Goal: Transaction & Acquisition: Purchase product/service

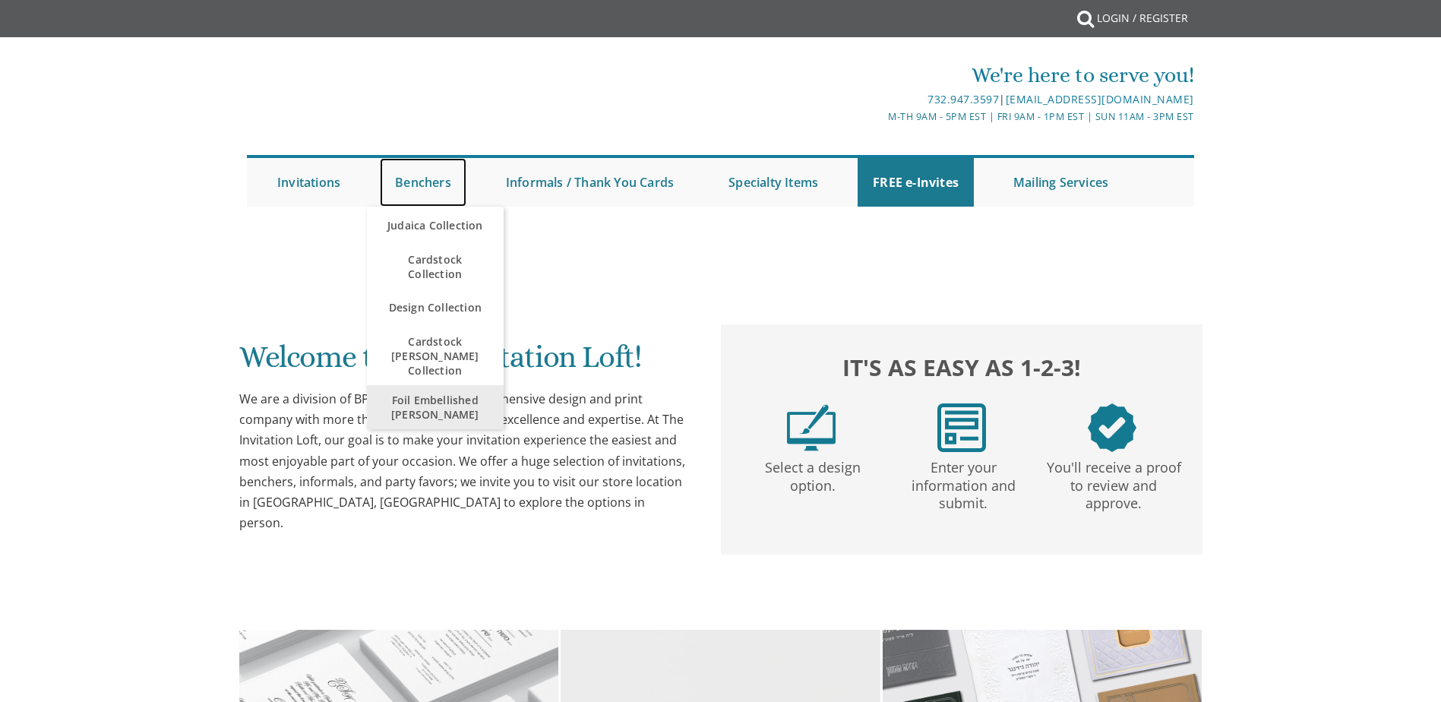
click at [414, 185] on link "Benchers" at bounding box center [423, 182] width 87 height 49
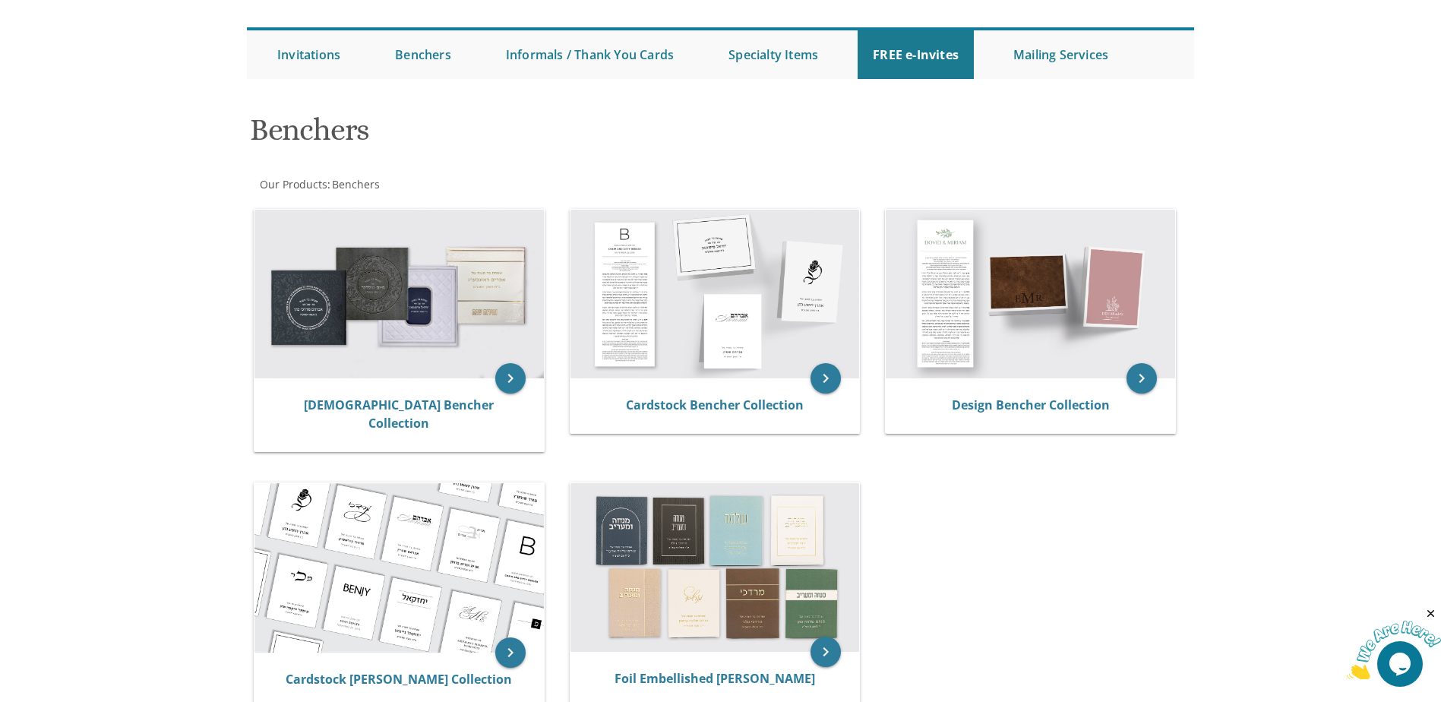
scroll to position [152, 0]
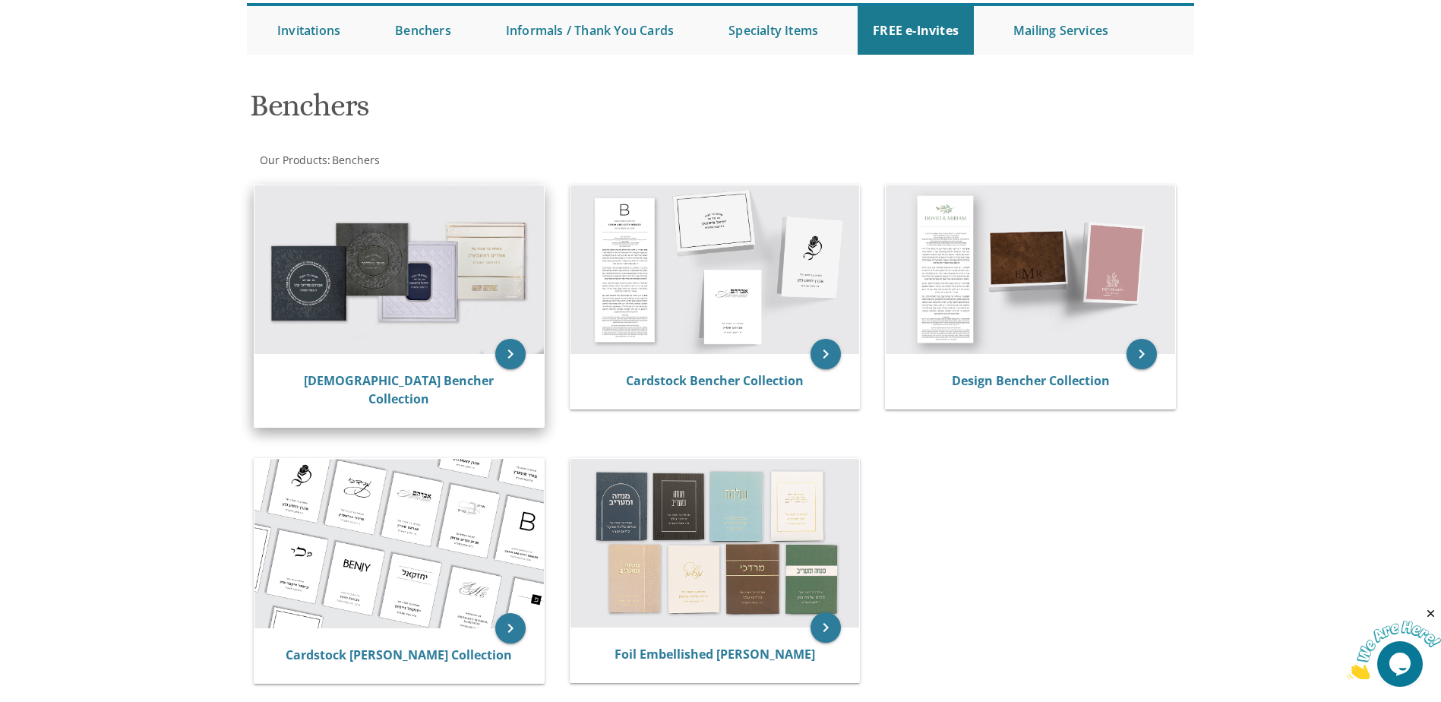
click at [397, 264] on img at bounding box center [398, 269] width 289 height 169
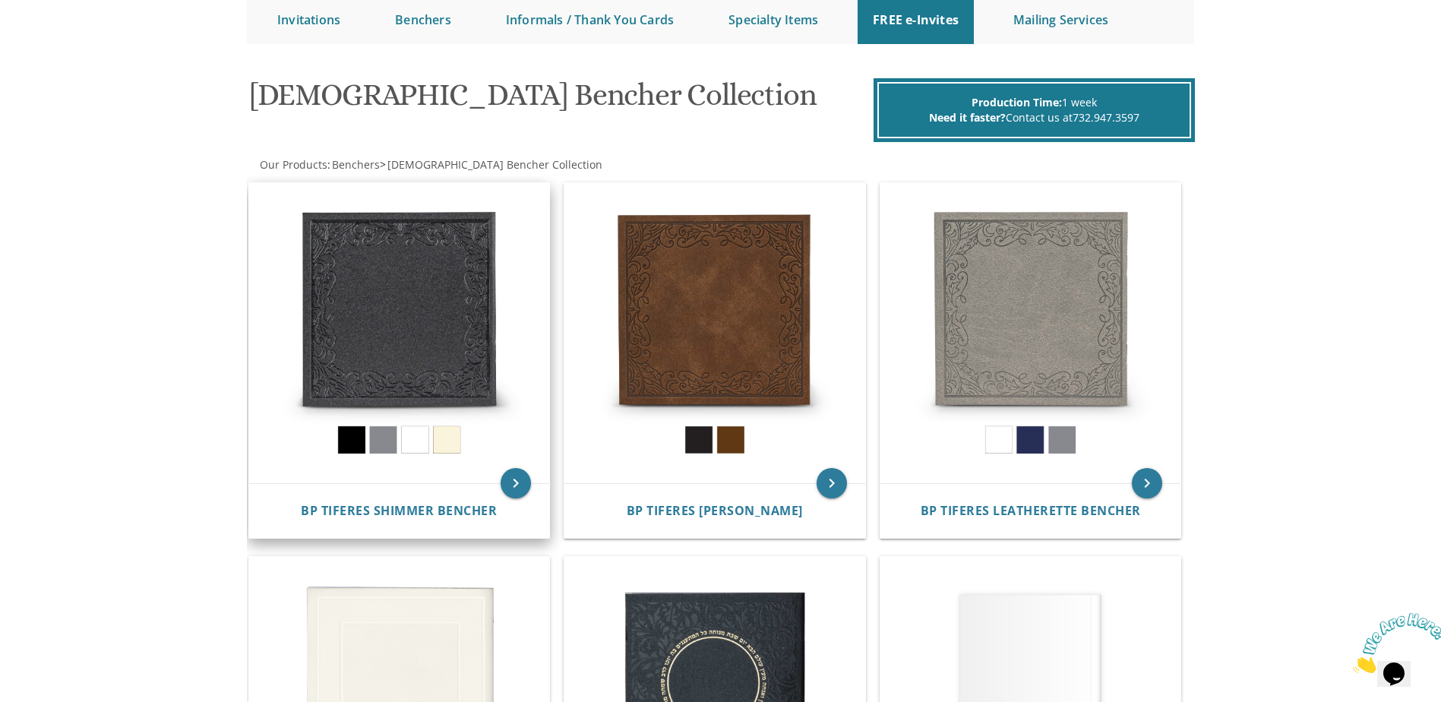
scroll to position [152, 0]
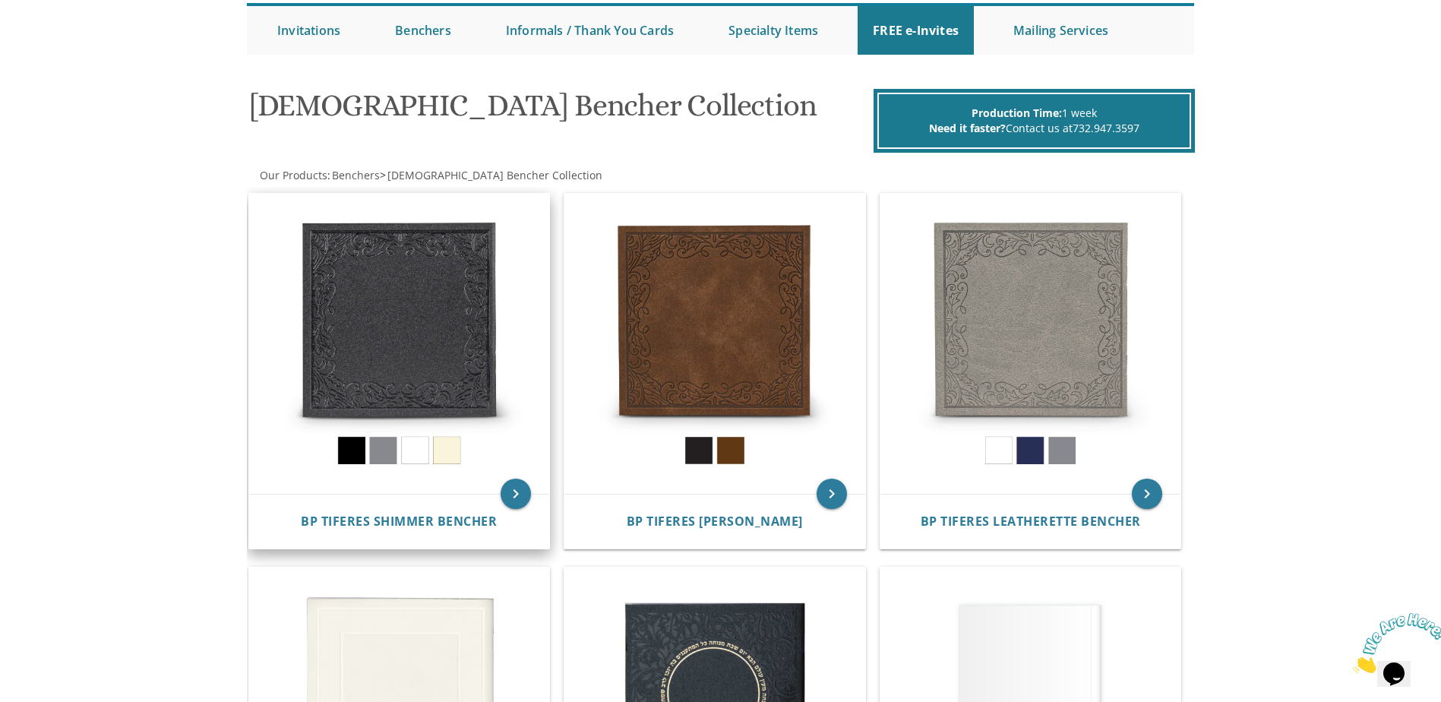
click at [397, 341] on img at bounding box center [399, 344] width 301 height 301
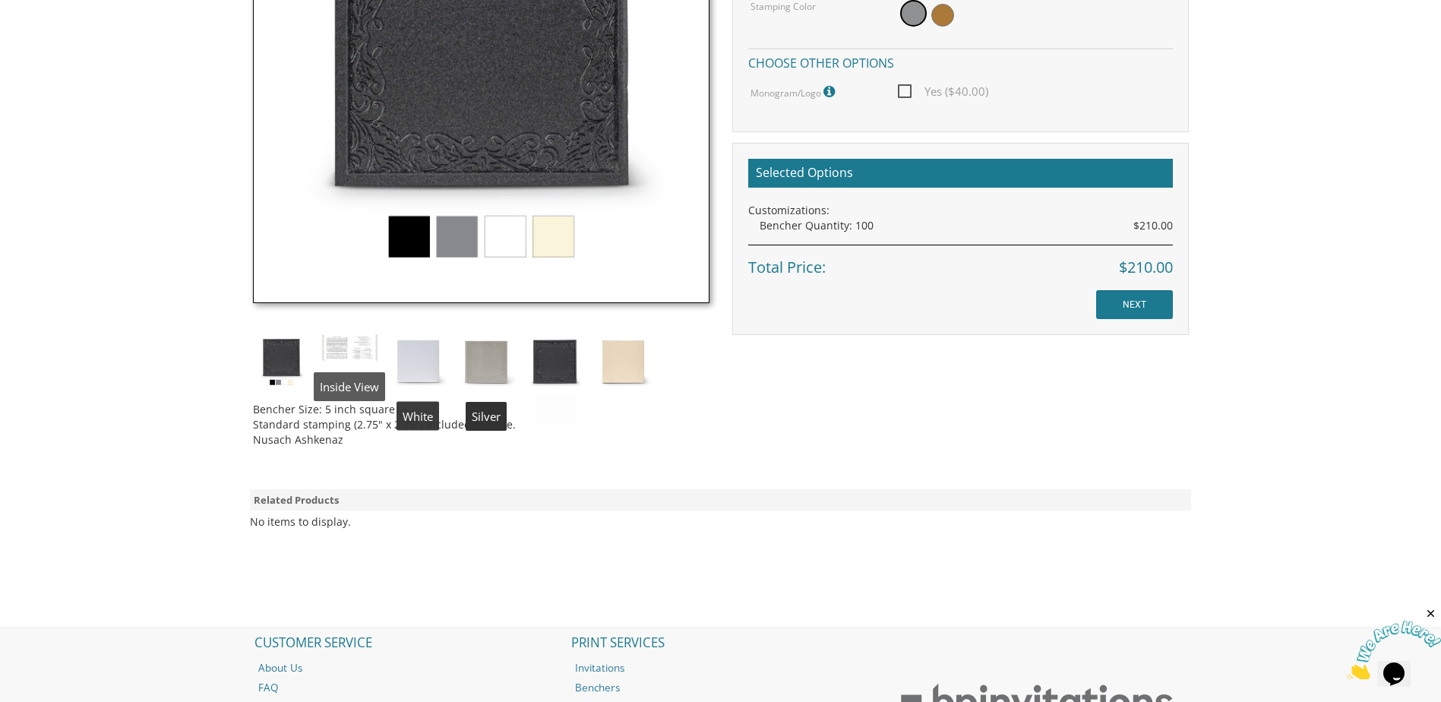
click at [343, 345] on img at bounding box center [349, 347] width 57 height 29
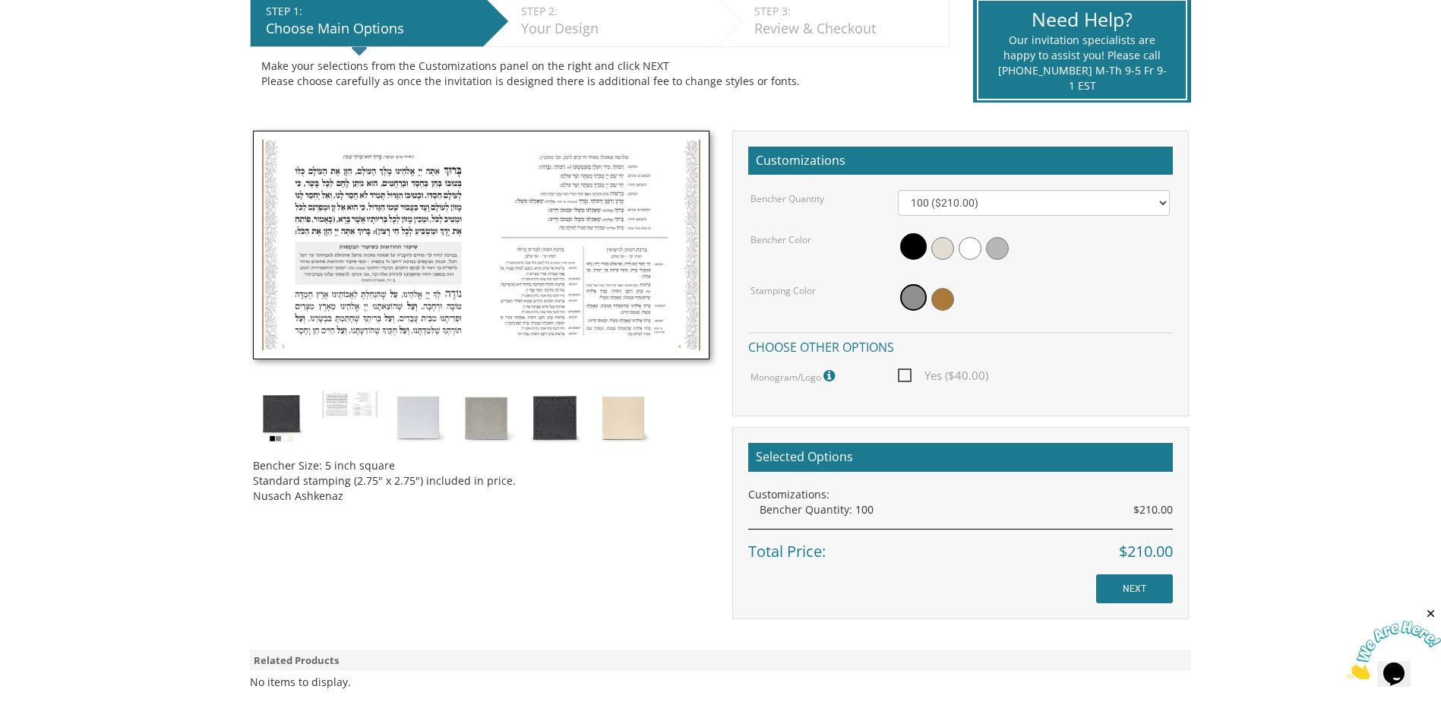
scroll to position [532, 0]
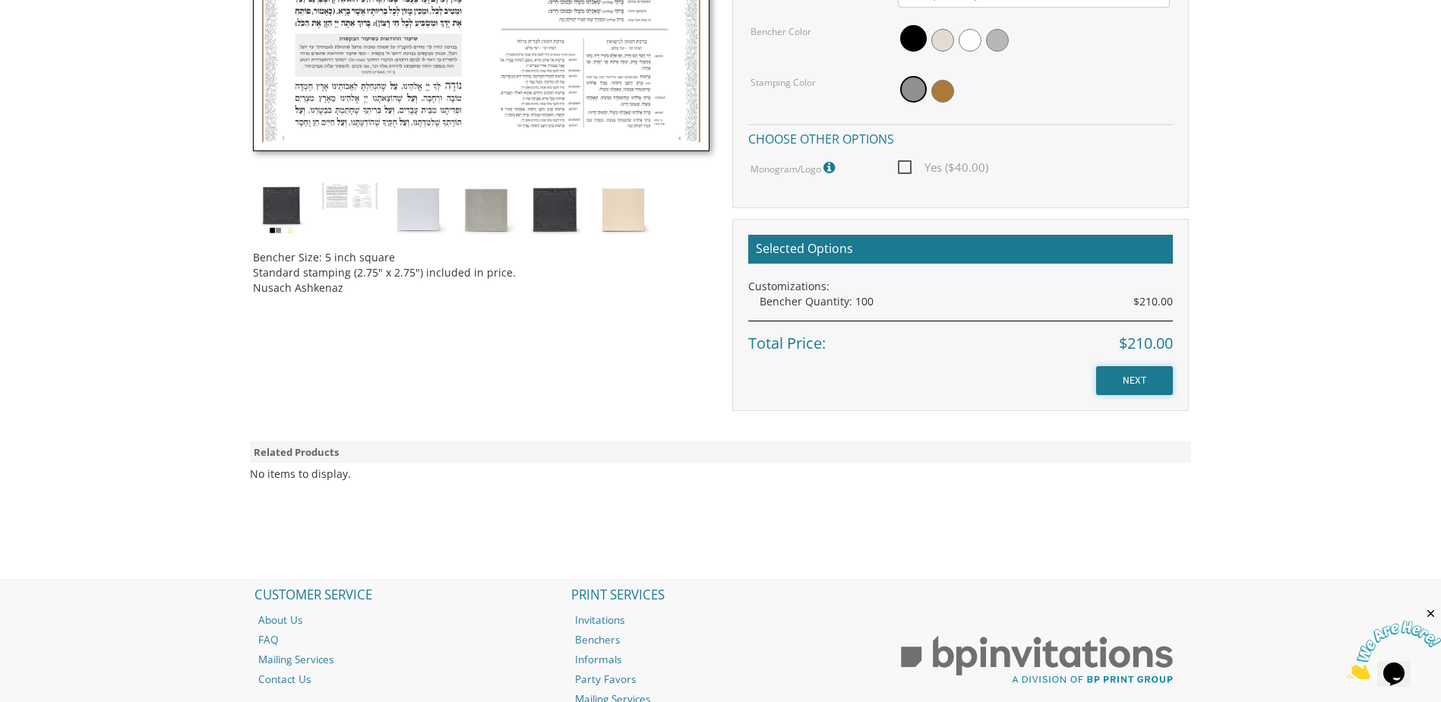
click at [1136, 387] on input "NEXT" at bounding box center [1134, 380] width 77 height 29
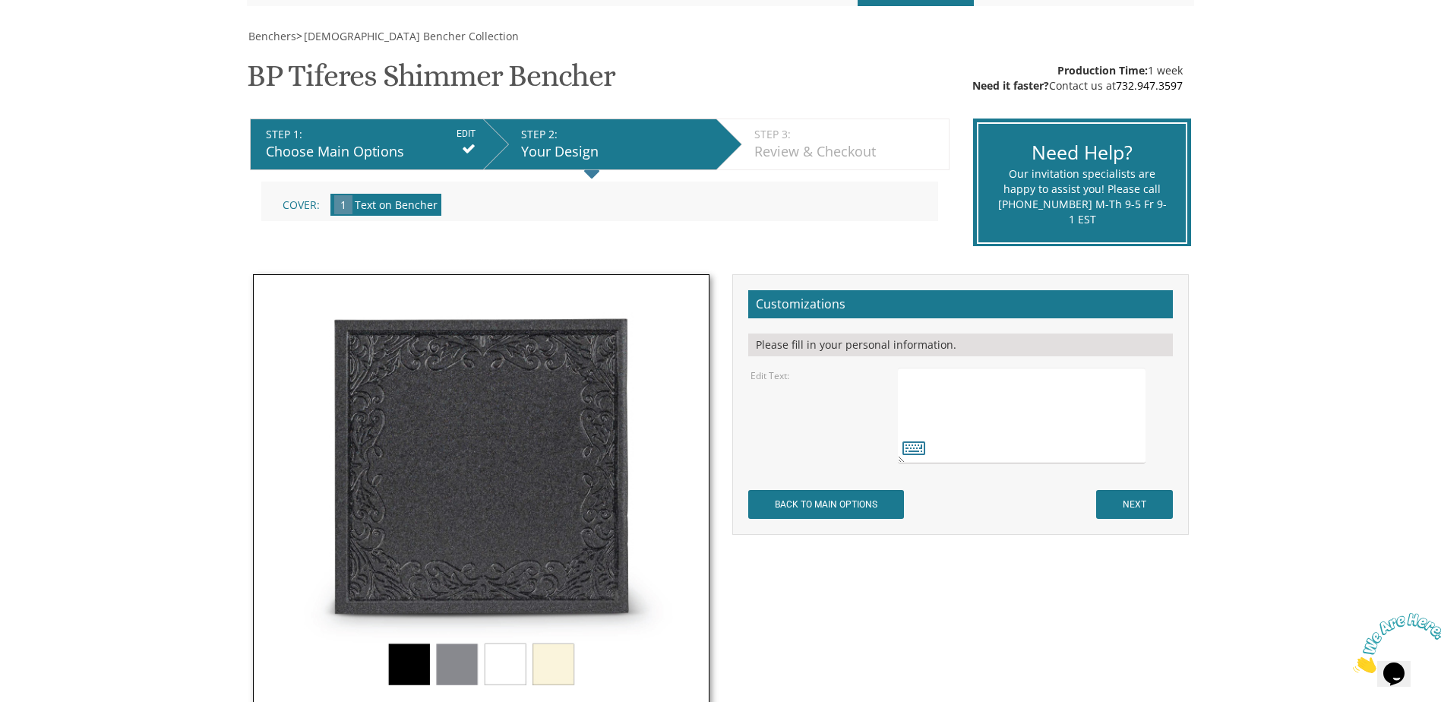
scroll to position [228, 0]
